Goal: Task Accomplishment & Management: Manage account settings

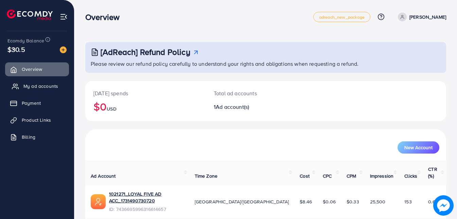
click at [34, 87] on span "My ad accounts" at bounding box center [40, 86] width 35 height 7
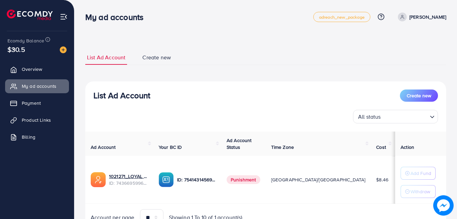
click at [405, 208] on div "Ad Account Your BC ID Ad Account Status Time Zone Cost Balance Action 1021271_L…" at bounding box center [265, 179] width 361 height 94
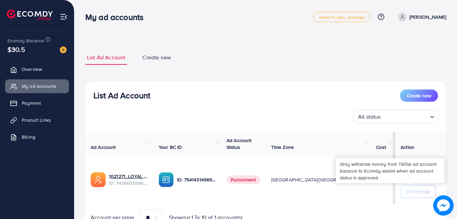
click at [411, 195] on p "Withdraw" at bounding box center [420, 192] width 20 height 8
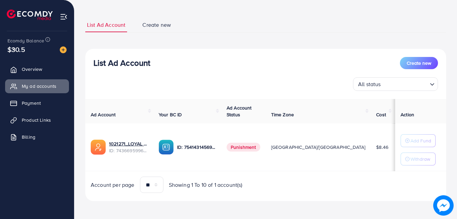
scroll to position [34, 0]
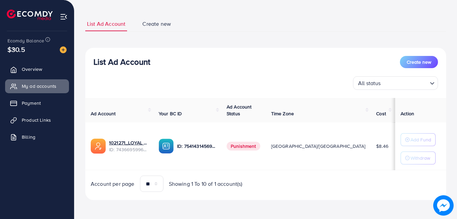
drag, startPoint x: 186, startPoint y: 78, endPoint x: 213, endPoint y: 177, distance: 102.6
click at [195, 109] on div "List Ad Account Create new All status Loading... Ad Account Your BC ID Ad Accou…" at bounding box center [265, 124] width 361 height 153
click at [258, 28] on ul "List Ad Account Create new" at bounding box center [265, 24] width 361 height 15
click at [29, 118] on span "Product Links" at bounding box center [37, 120] width 29 height 7
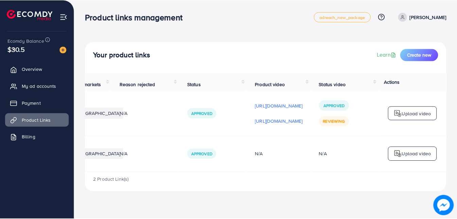
scroll to position [0, 176]
click at [30, 86] on span "My ad accounts" at bounding box center [40, 86] width 35 height 7
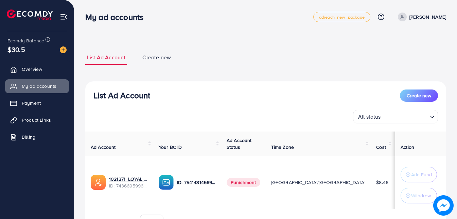
click at [439, 200] on img at bounding box center [443, 206] width 20 height 20
click at [49, 123] on span "Product Links" at bounding box center [37, 120] width 29 height 7
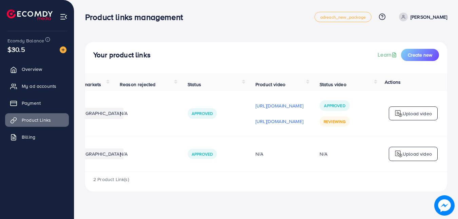
scroll to position [0, 176]
click at [415, 120] on div "Upload video" at bounding box center [413, 114] width 49 height 14
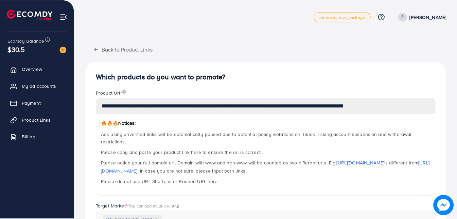
scroll to position [235, 0]
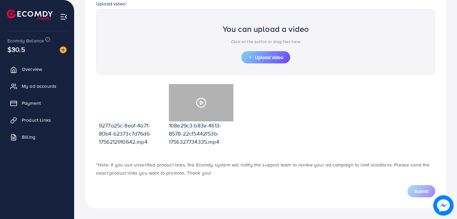
click at [208, 100] on div at bounding box center [201, 102] width 65 height 37
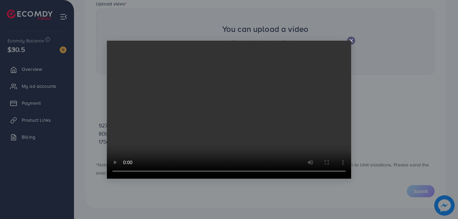
click at [310, 100] on video at bounding box center [229, 110] width 245 height 138
click at [354, 41] on icon at bounding box center [351, 40] width 5 height 5
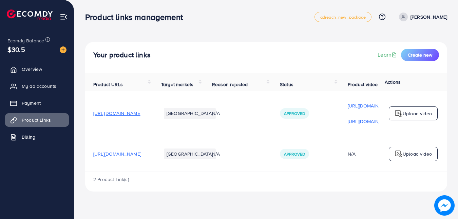
click at [62, 14] on img at bounding box center [64, 17] width 8 height 8
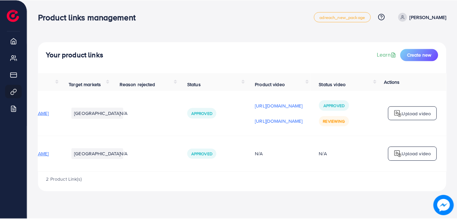
scroll to position [0, 128]
click at [404, 14] on span at bounding box center [403, 17] width 9 height 9
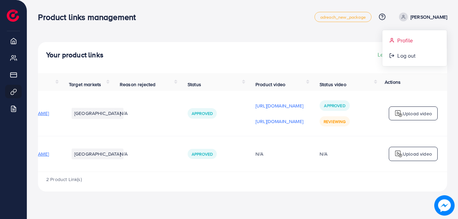
click at [404, 37] on span "Profile" at bounding box center [406, 40] width 16 height 8
select select "********"
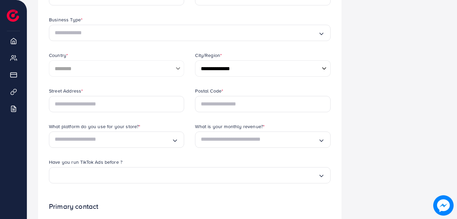
scroll to position [127, 0]
click at [281, 69] on select "**********" at bounding box center [262, 69] width 135 height 16
click at [390, 133] on div "Business Information Security Setting Redeem Code" at bounding box center [399, 156] width 105 height 483
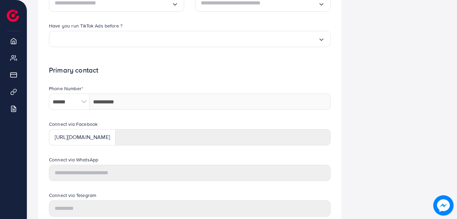
scroll to position [285, 0]
